Goal: Register for event/course

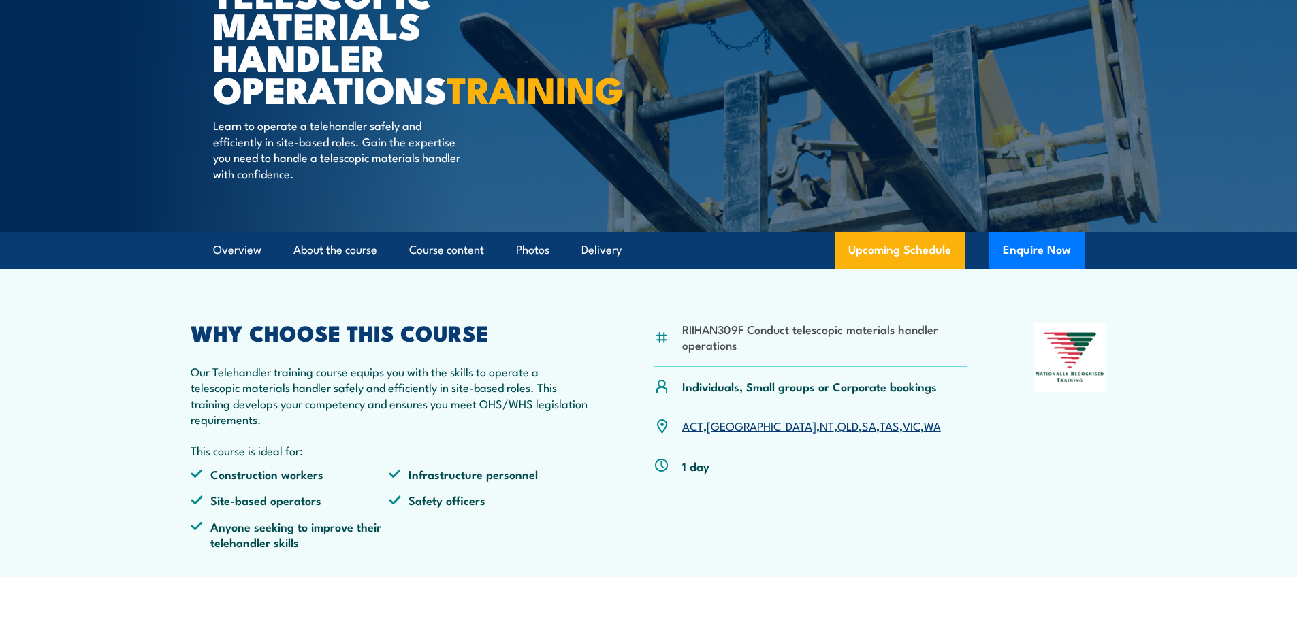
click at [924, 434] on link "WA" at bounding box center [932, 425] width 17 height 16
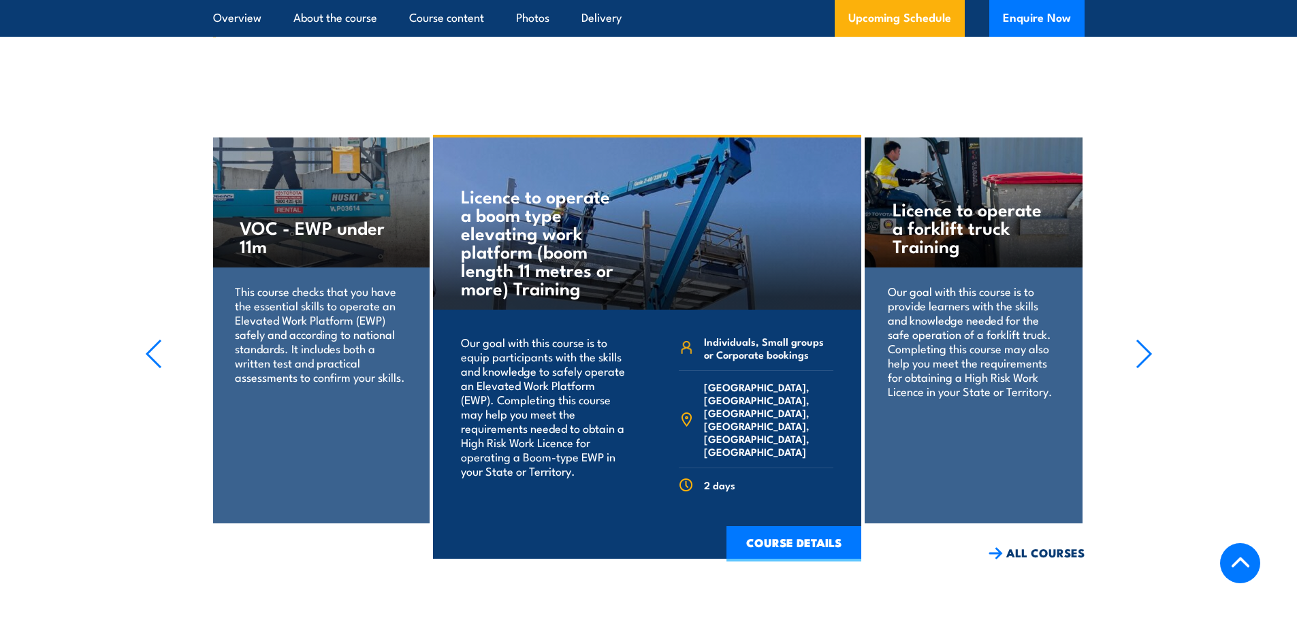
scroll to position [2500, 0]
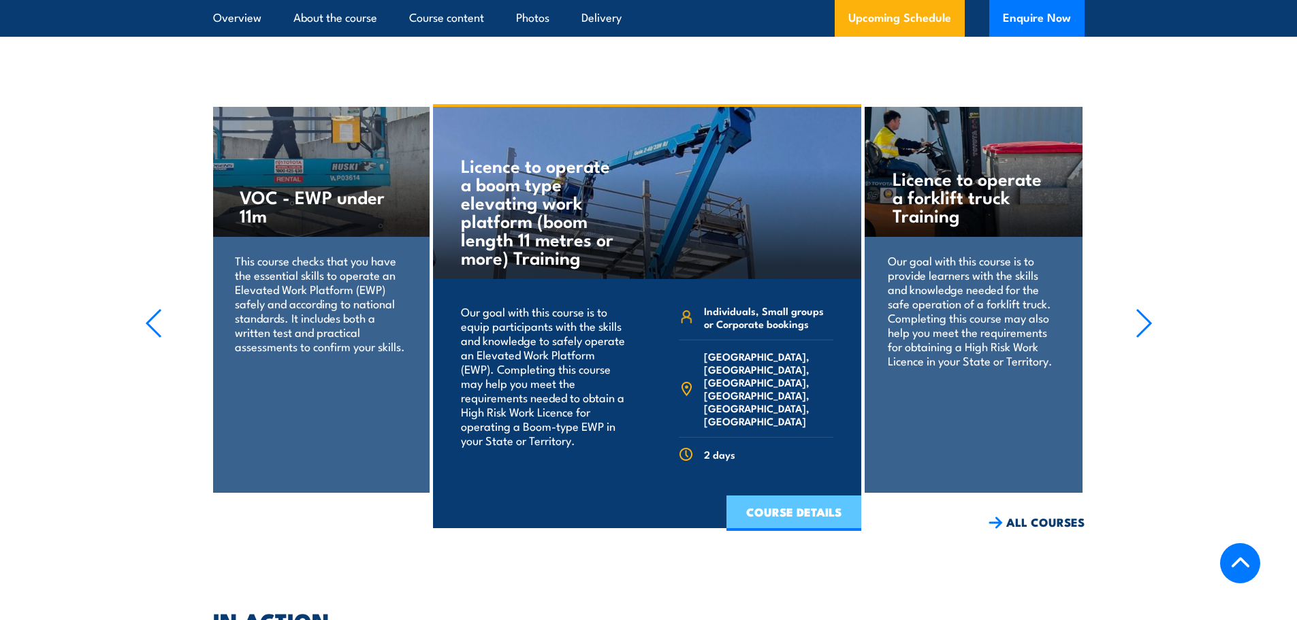
click at [778, 525] on link "COURSE DETAILS" at bounding box center [794, 513] width 135 height 35
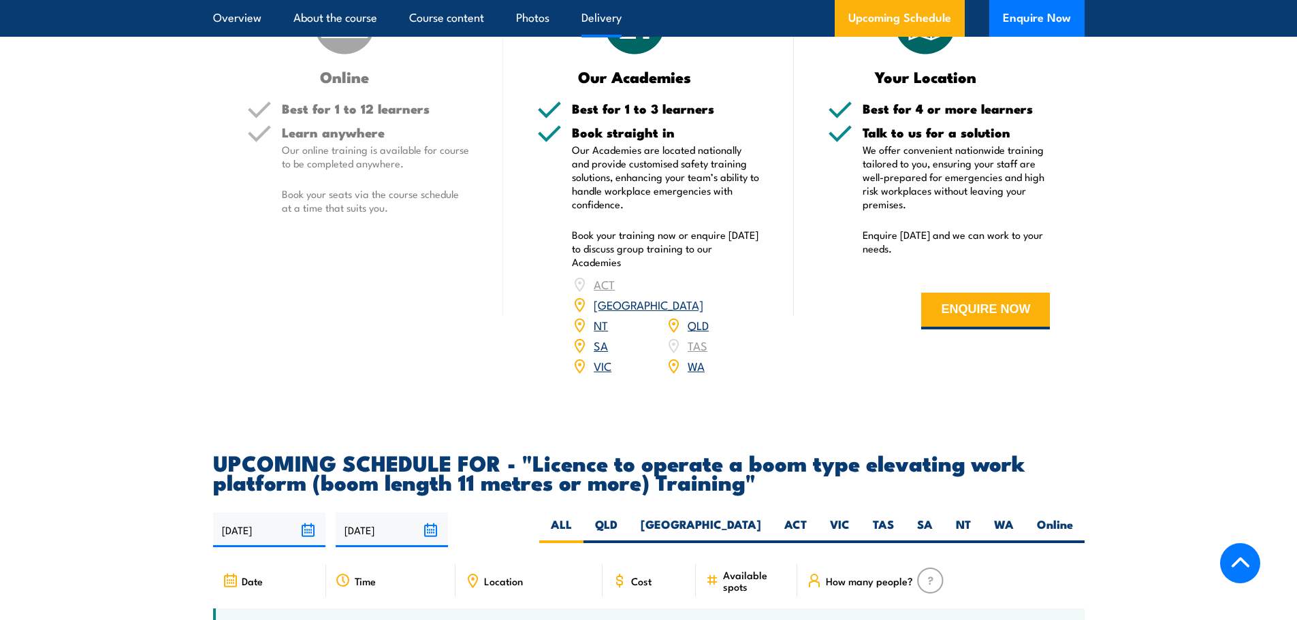
scroll to position [2179, 0]
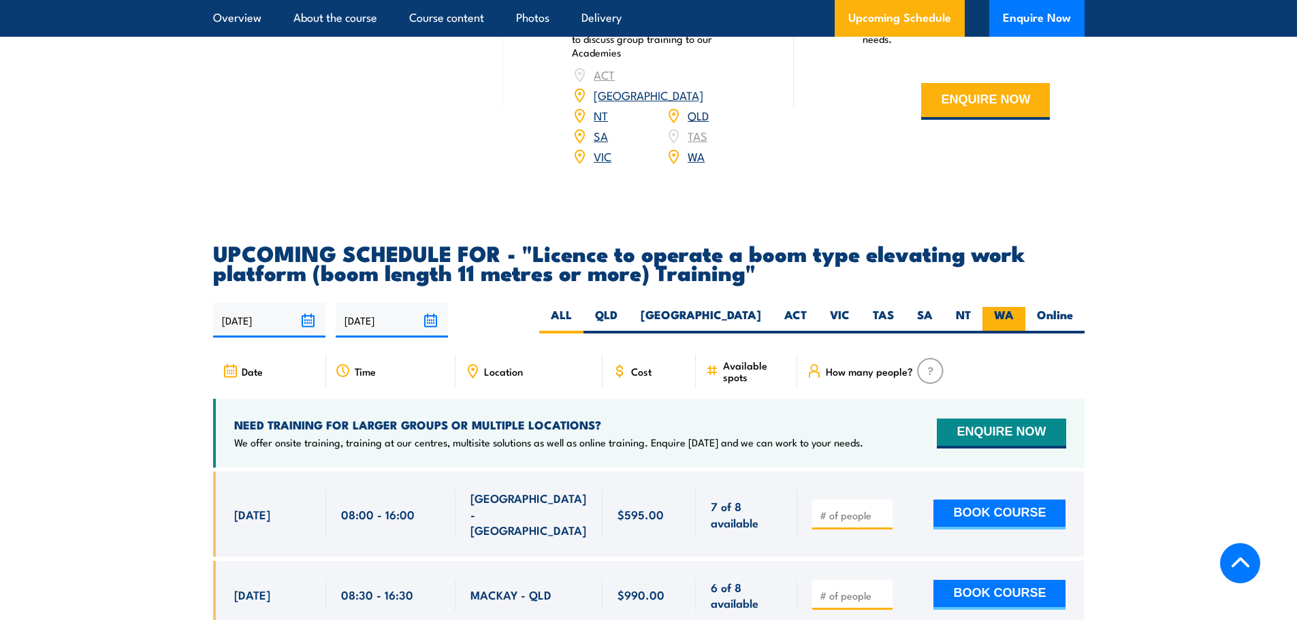
click at [1000, 307] on label "WA" at bounding box center [1004, 320] width 43 height 27
click at [1014, 307] on input "WA" at bounding box center [1018, 311] width 9 height 9
radio input "true"
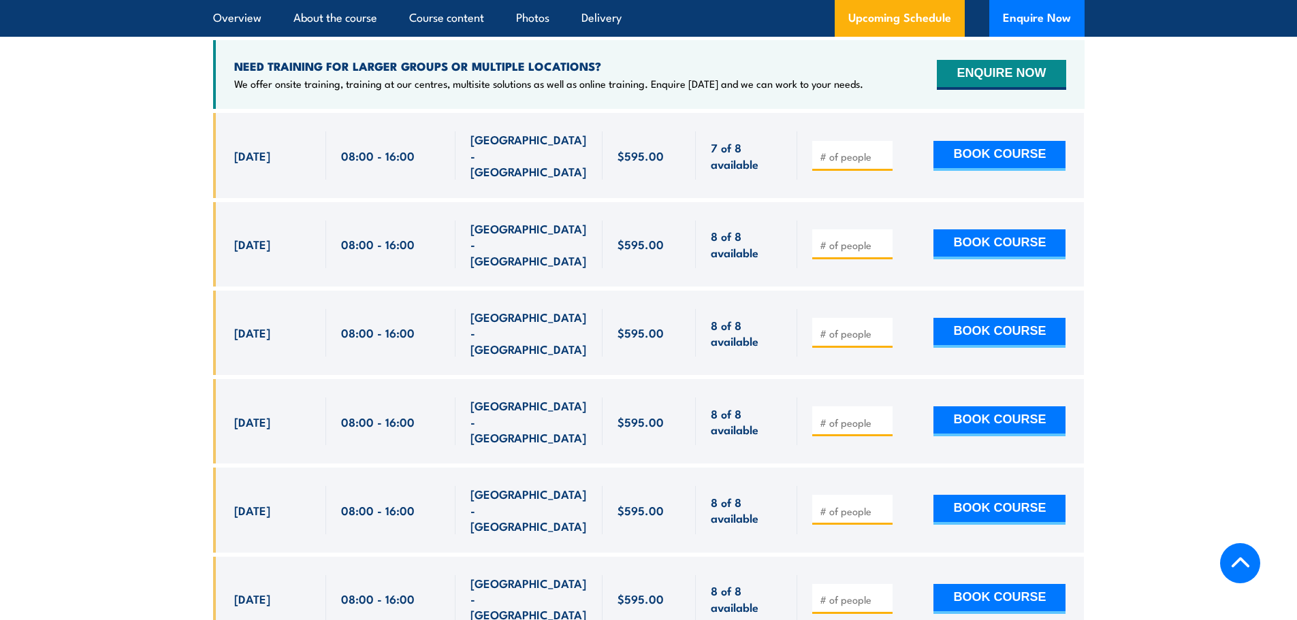
scroll to position [2265, 0]
